Goal: Information Seeking & Learning: Learn about a topic

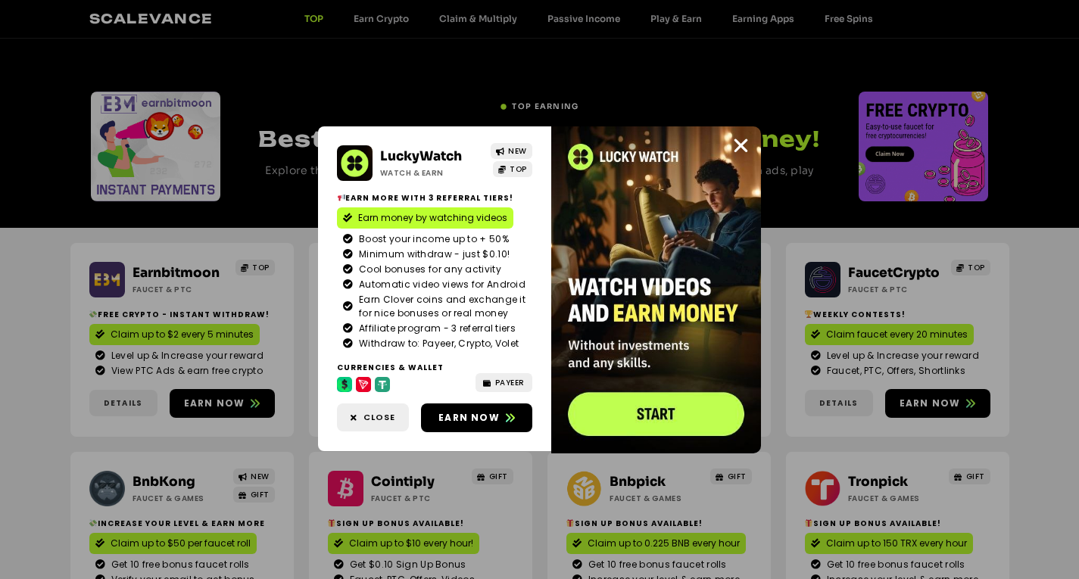
click at [481, 82] on div "LuckyWatch Watch & Earn NEW TOP Earn more with 3 referral Tiers! Earn money by …" at bounding box center [539, 289] width 1079 height 579
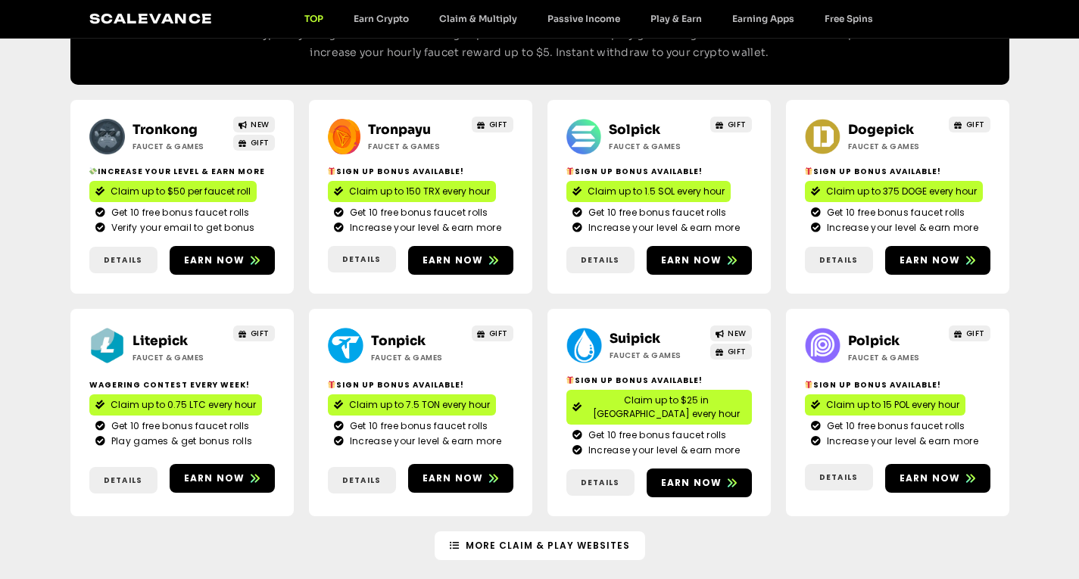
scroll to position [1135, 0]
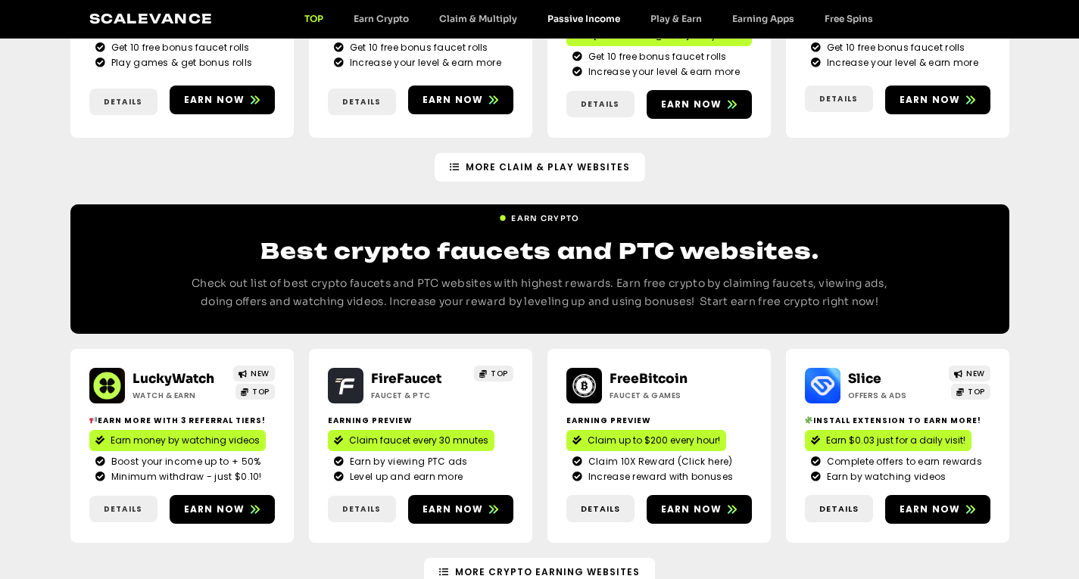
click at [594, 22] on link "Passive Income" at bounding box center [583, 18] width 103 height 11
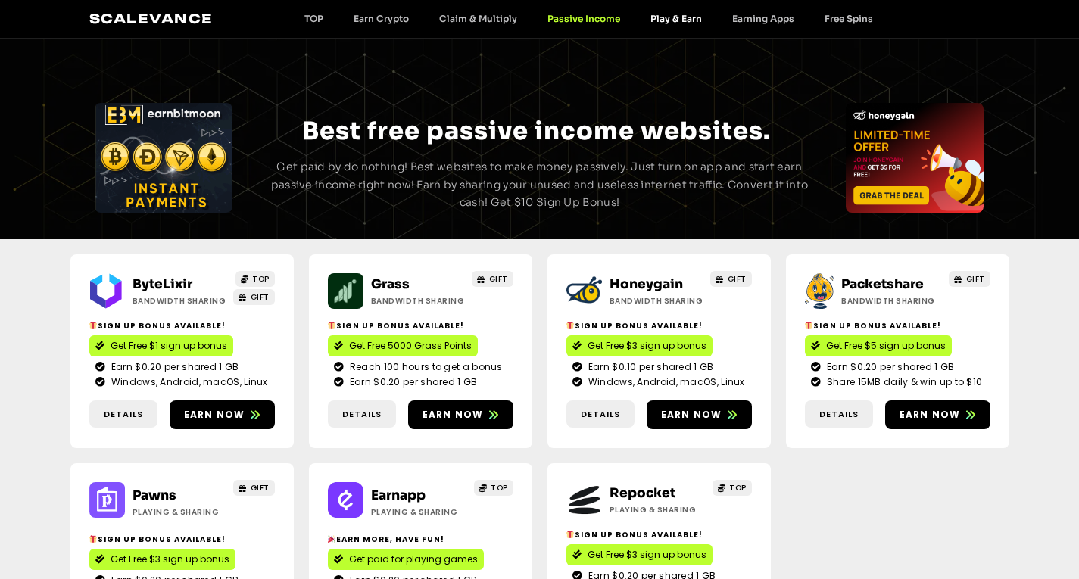
click at [671, 20] on link "Play & Earn" at bounding box center [676, 18] width 82 height 11
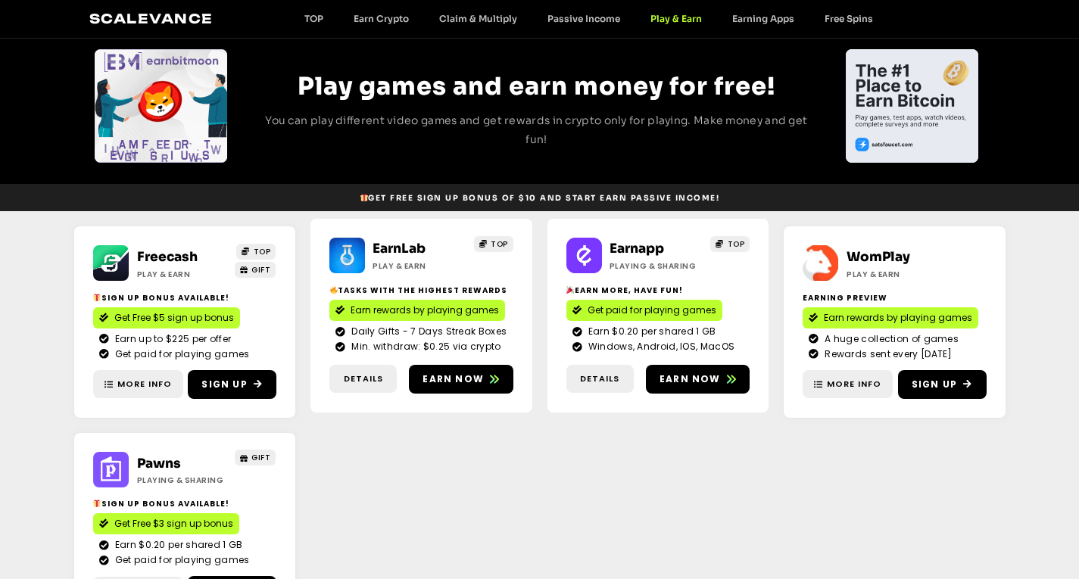
scroll to position [151, 0]
